Goal: Task Accomplishment & Management: Use online tool/utility

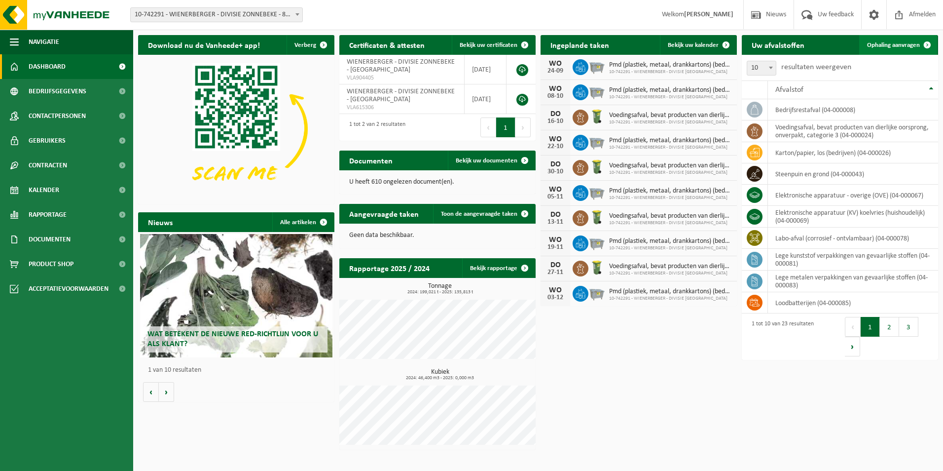
click at [600, 43] on span "Ophaling aanvragen" at bounding box center [893, 45] width 53 height 6
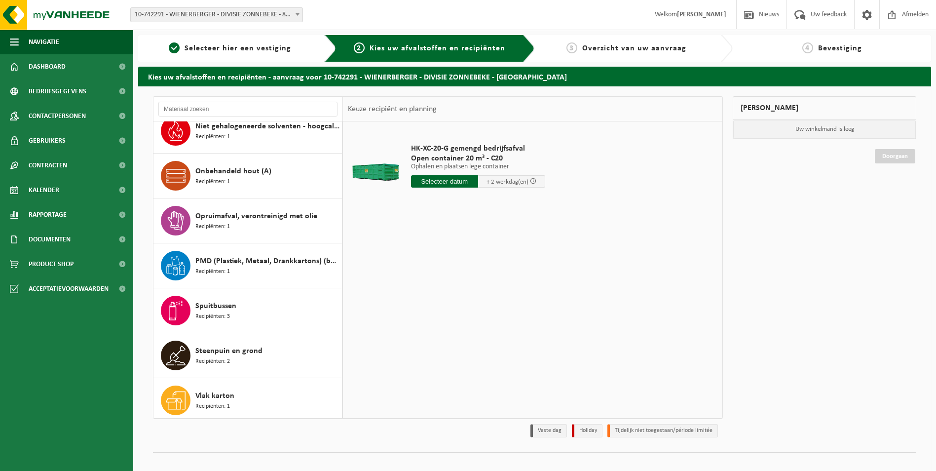
scroll to position [691, 0]
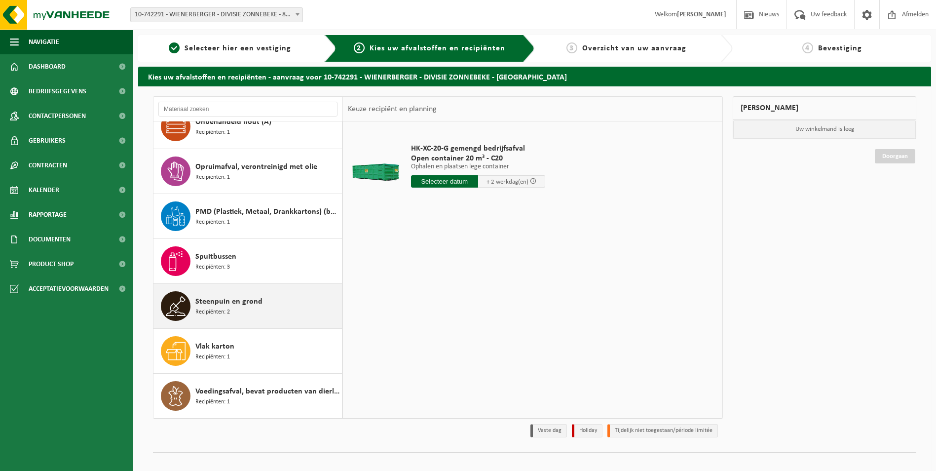
click at [227, 302] on span "Steenpuin en grond" at bounding box center [228, 302] width 67 height 12
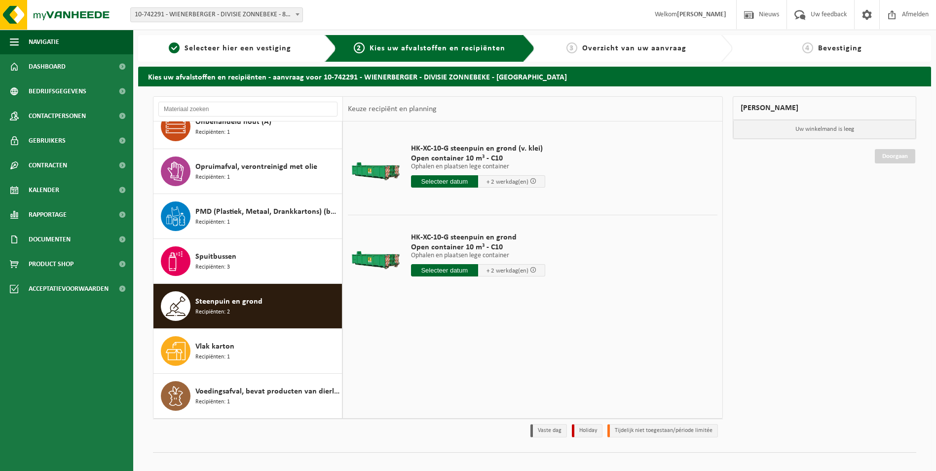
click at [447, 182] on input "text" at bounding box center [444, 181] width 67 height 12
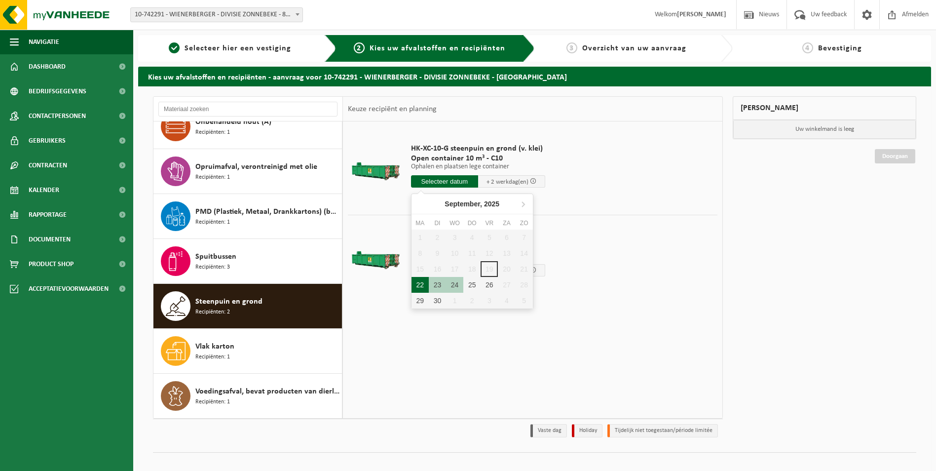
click at [419, 286] on div "22" at bounding box center [419, 285] width 17 height 16
type input "Van 2025-09-22"
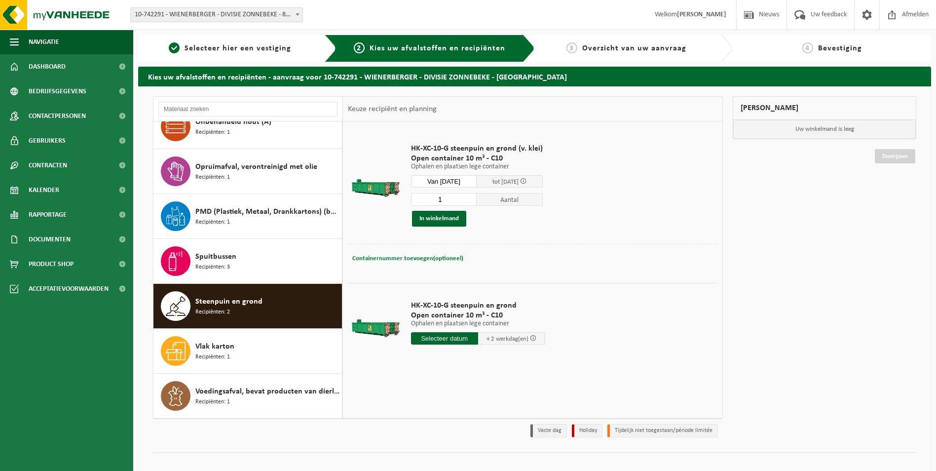
click at [424, 259] on span "Containernummer toevoegen(optioneel)" at bounding box center [407, 258] width 111 height 6
type input "C10-690"
click at [434, 217] on button "In winkelmand" at bounding box center [439, 219] width 54 height 16
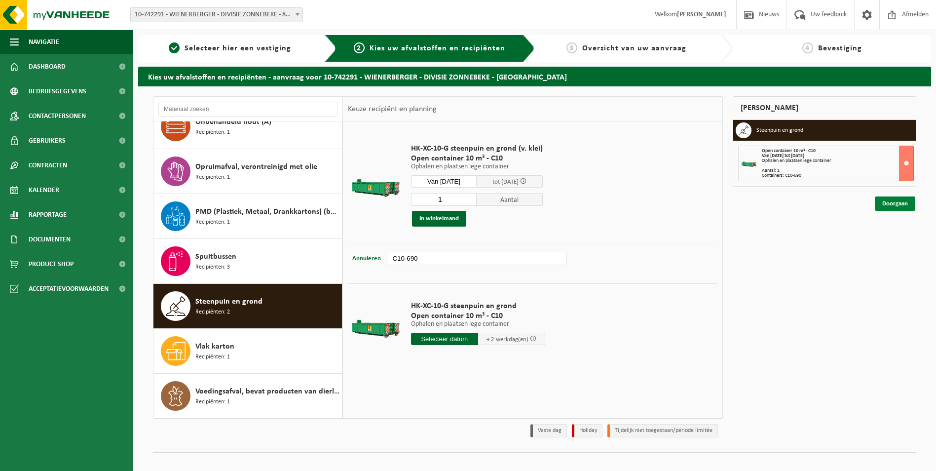
click at [890, 205] on link "Doorgaan" at bounding box center [895, 203] width 40 height 14
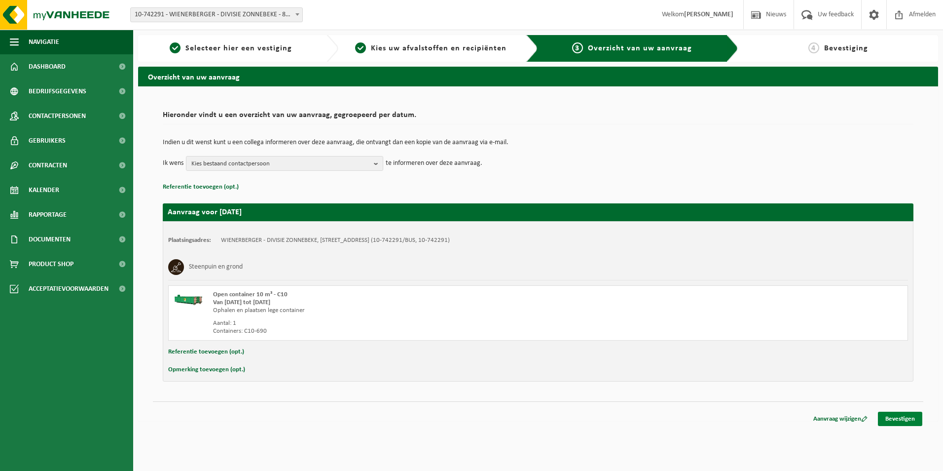
click at [901, 420] on link "Bevestigen" at bounding box center [900, 418] width 44 height 14
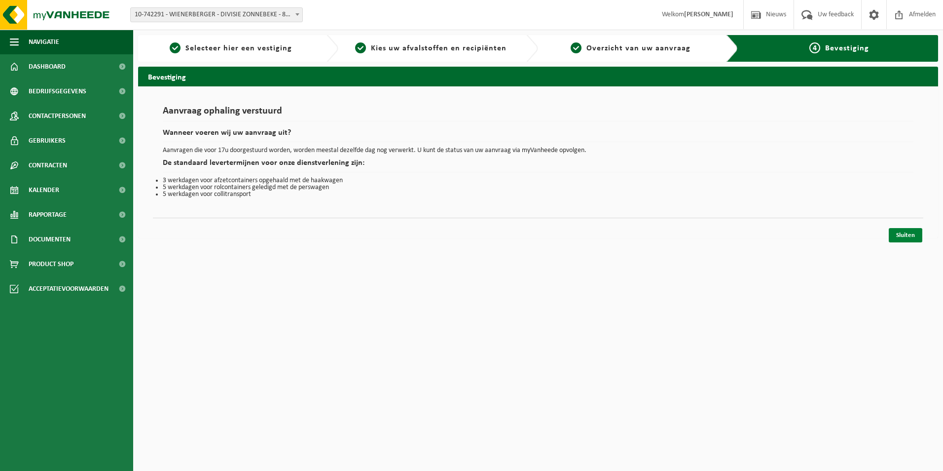
click at [896, 237] on link "Sluiten" at bounding box center [906, 235] width 34 height 14
